Goal: Ask a question

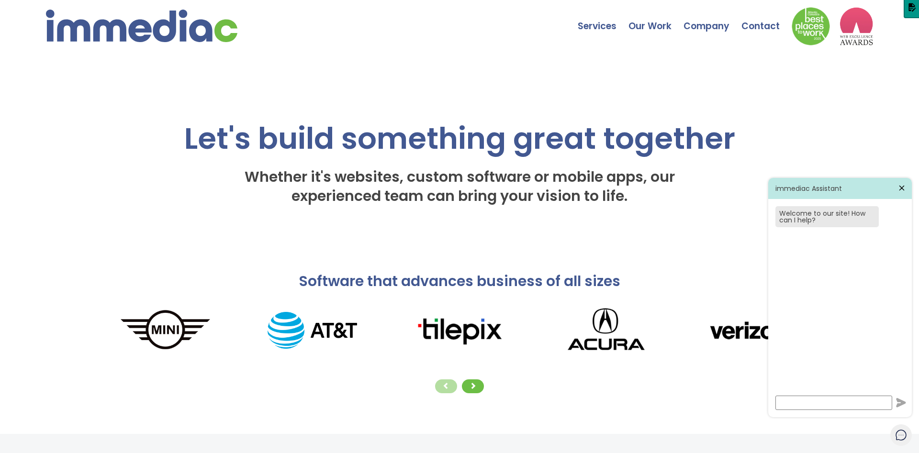
click at [901, 190] on icon at bounding box center [901, 188] width 9 height 9
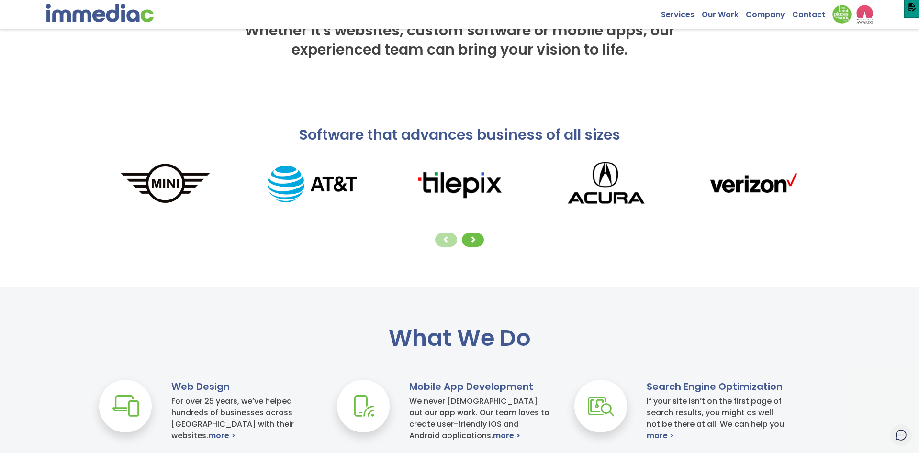
scroll to position [146, 0]
click at [897, 434] on icon at bounding box center [901, 435] width 12 height 12
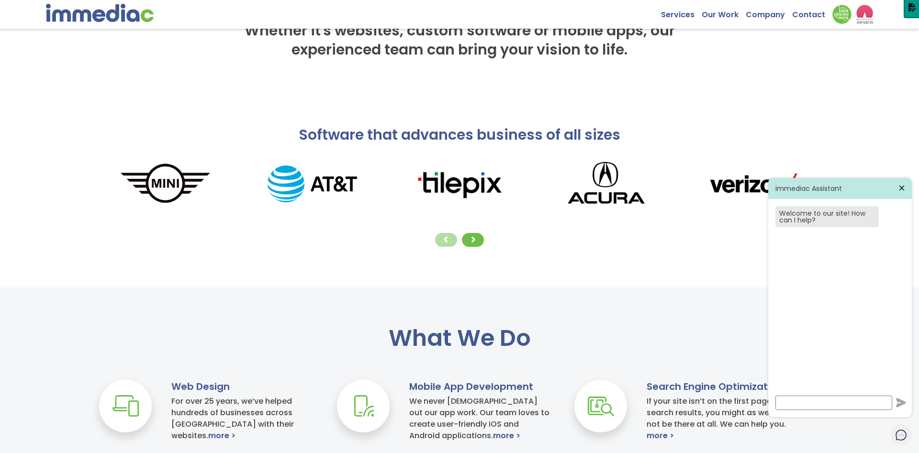
click at [856, 408] on input at bounding box center [833, 403] width 117 height 14
paste input "Good afternoon, how are you? I'm looking to get an MVP built for both IOS & And…"
type input "Good afternoon, how are you? I'm looking to get an MVP built for both IOS & And…"
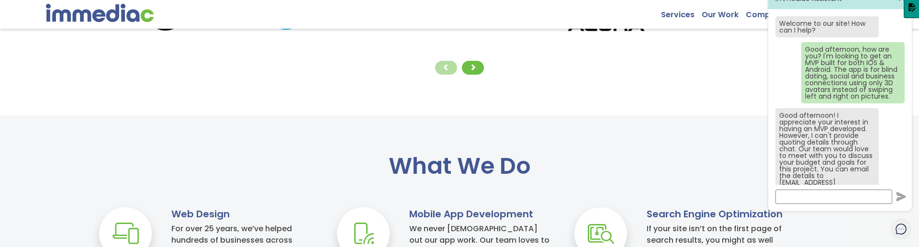
scroll to position [16, 0]
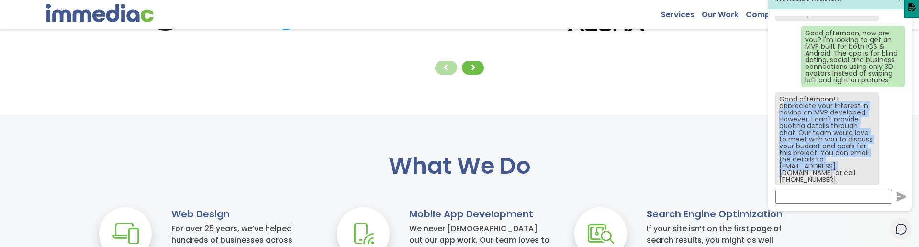
drag, startPoint x: 783, startPoint y: 103, endPoint x: 849, endPoint y: 174, distance: 96.9
click at [846, 171] on p "Good afternoon! I appreciate your interest in having an MVP developed. However,…" at bounding box center [827, 139] width 96 height 87
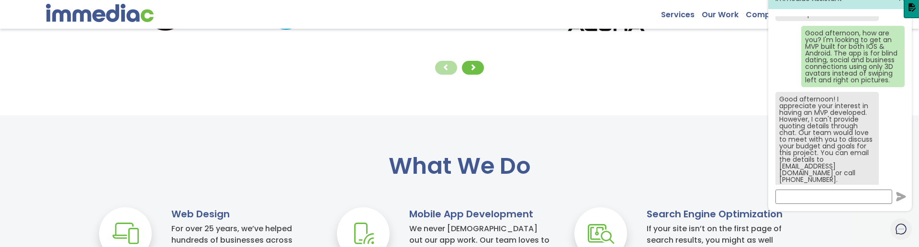
click at [854, 178] on div "Good afternoon! I appreciate your interest in having an MVP developed. However,…" at bounding box center [826, 139] width 103 height 95
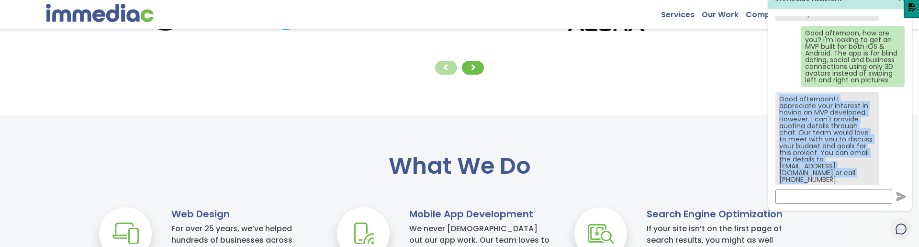
drag, startPoint x: 854, startPoint y: 175, endPoint x: 772, endPoint y: 97, distance: 112.7
click at [775, 97] on div "Welcome to our site! How can I help? Good afternoon, how are you? I'm looking t…" at bounding box center [839, 100] width 129 height 168
copy p "Good afternoon! I appreciate your interest in having an MVP developed. However,…"
